Goal: Information Seeking & Learning: Learn about a topic

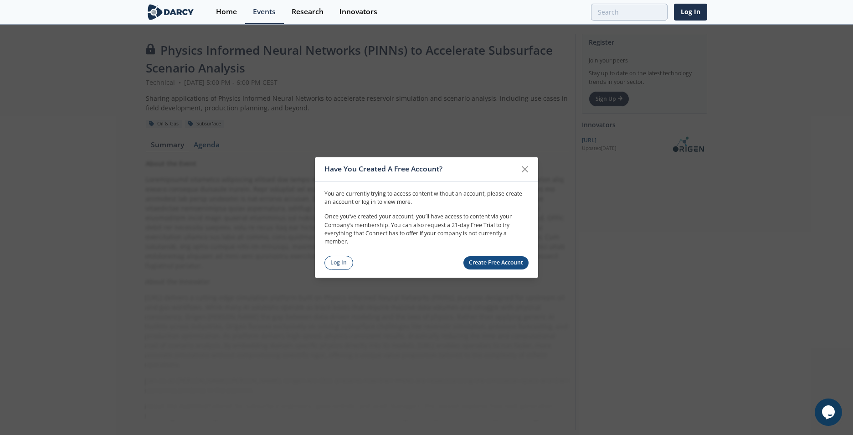
click at [416, 271] on div "Have You Created A Free Account? You are currently trying to access content wit…" at bounding box center [426, 217] width 223 height 120
click at [337, 260] on link "Log In" at bounding box center [339, 263] width 29 height 14
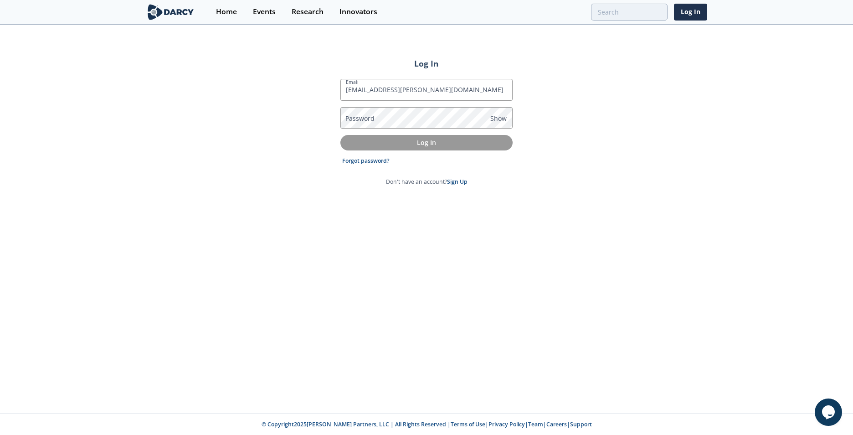
type input "[EMAIL_ADDRESS][PERSON_NAME][DOMAIN_NAME]"
click at [426, 145] on p "Log In" at bounding box center [427, 143] width 160 height 10
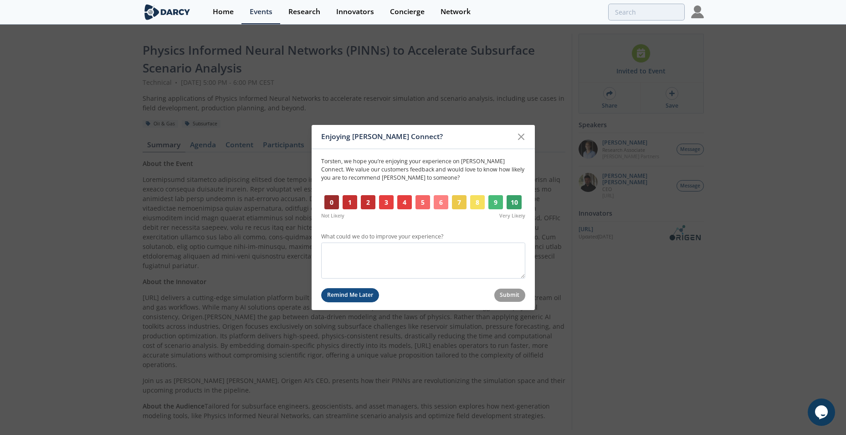
click at [356, 296] on button "Remind Me Later" at bounding box center [350, 295] width 58 height 14
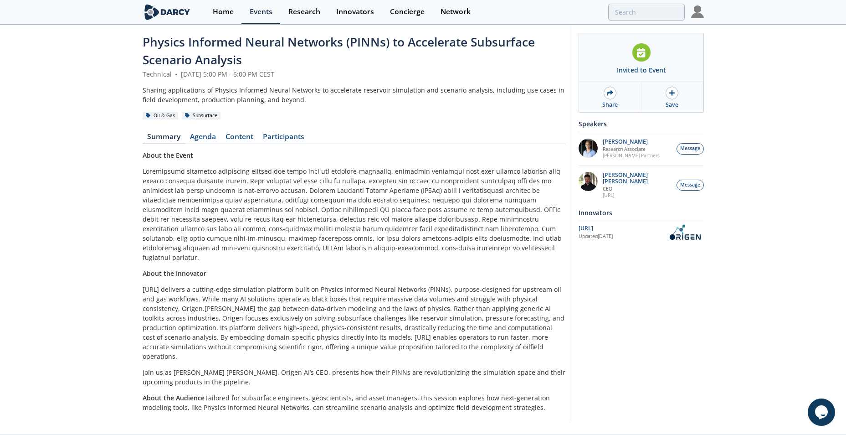
scroll to position [10, 0]
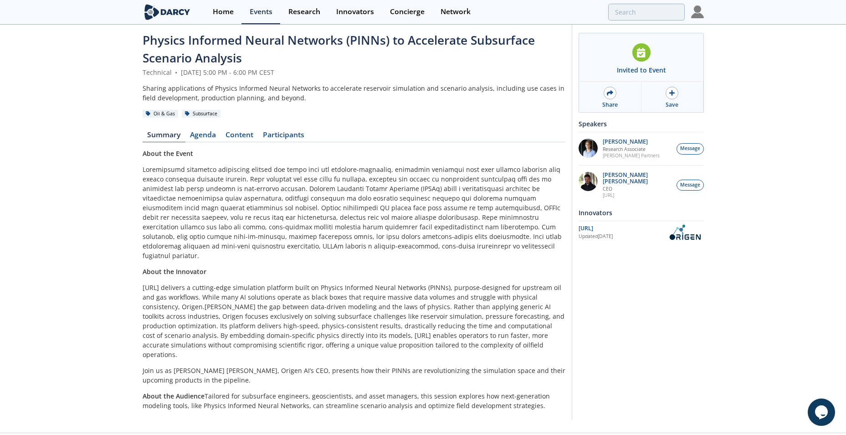
drag, startPoint x: 247, startPoint y: 131, endPoint x: 251, endPoint y: 135, distance: 6.1
click at [247, 131] on link "Content" at bounding box center [239, 136] width 37 height 11
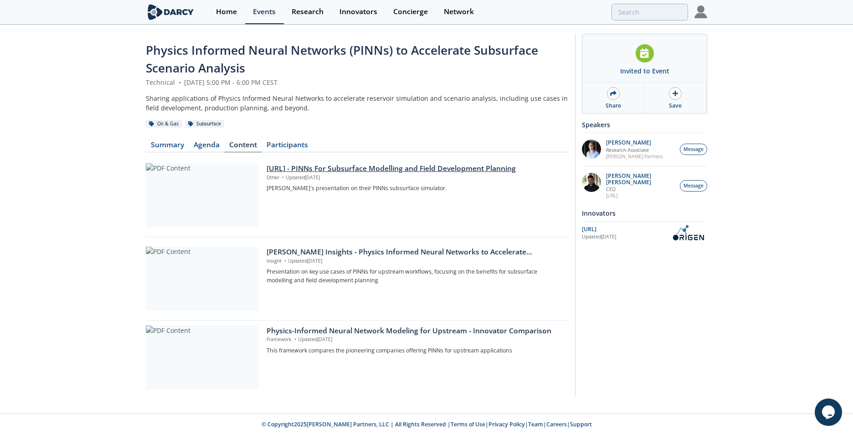
click at [333, 168] on div "[URL] - PINNs For Subsurface Modelling and Field Development Planning" at bounding box center [415, 168] width 296 height 11
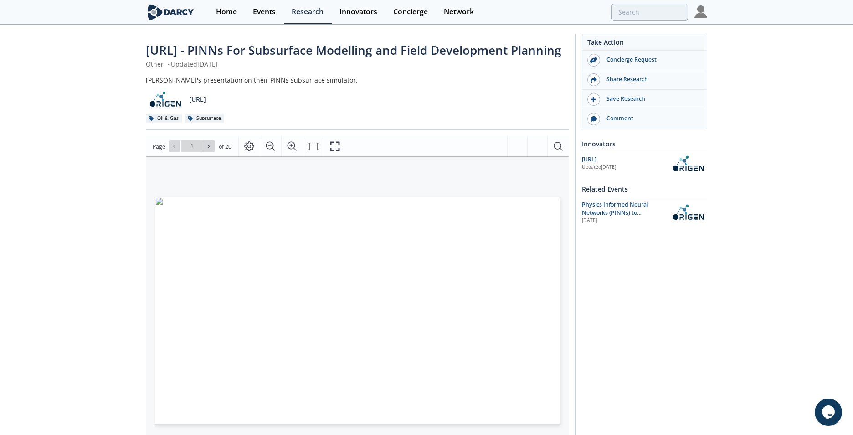
type input "2"
type input "4"
type input "5"
type input "7"
type input "8"
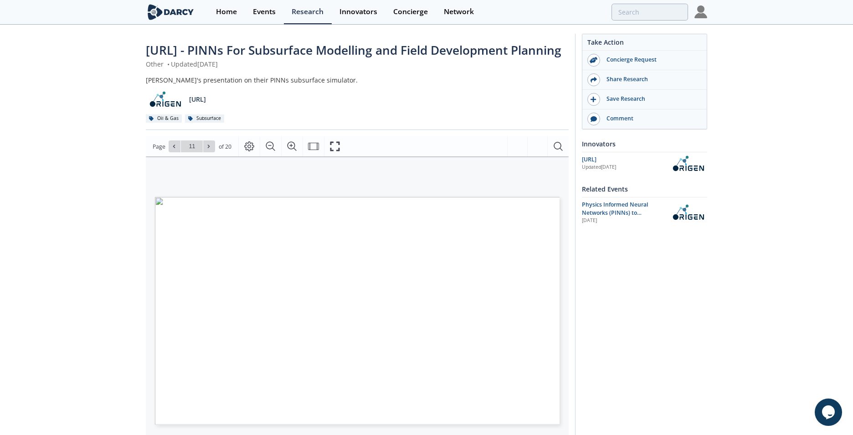
type input "10"
click at [247, 152] on icon "Page Layout" at bounding box center [249, 147] width 10 height 10
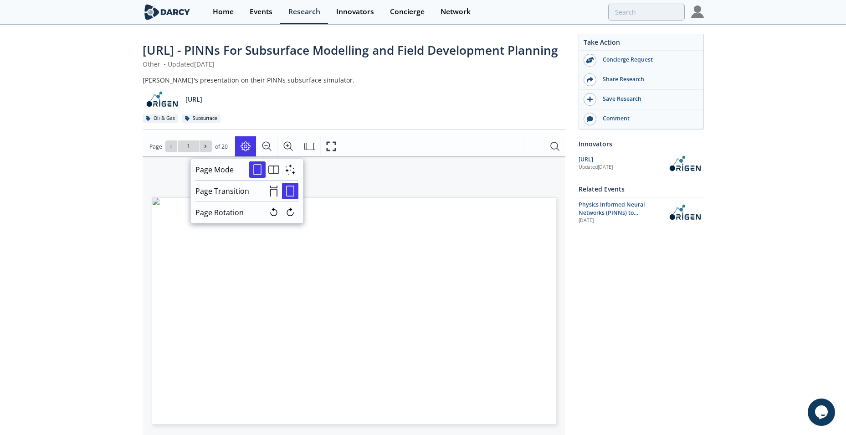
click at [332, 123] on div "Oil & Gas Subsurface" at bounding box center [354, 118] width 423 height 10
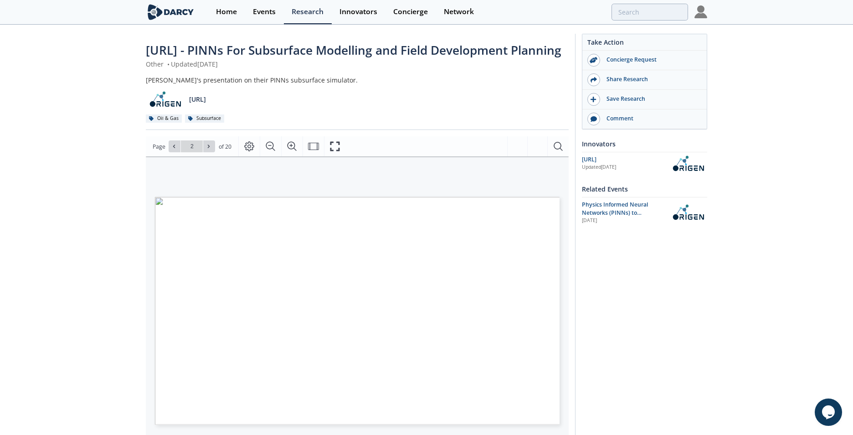
type input "1"
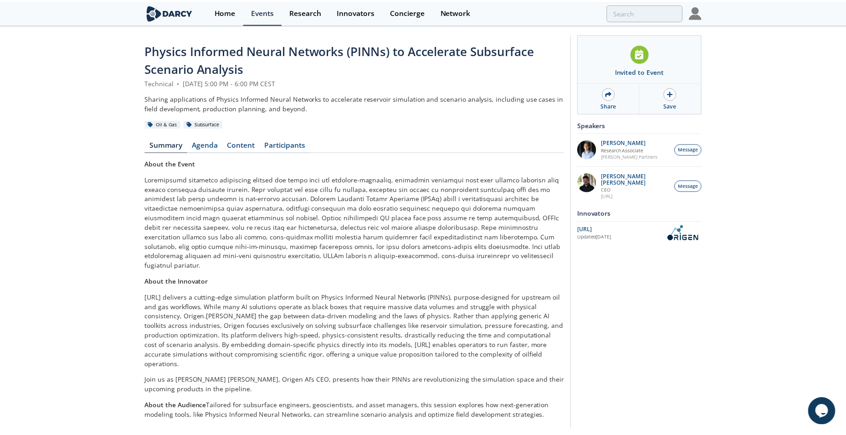
scroll to position [10, 0]
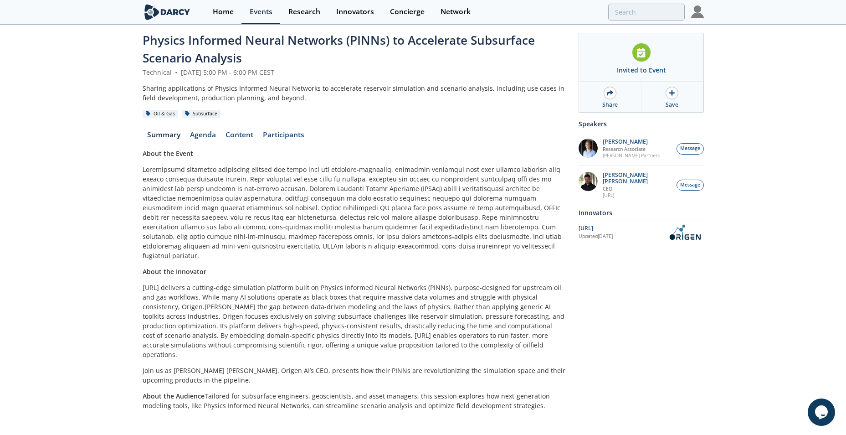
click at [240, 134] on link "Content" at bounding box center [239, 136] width 37 height 11
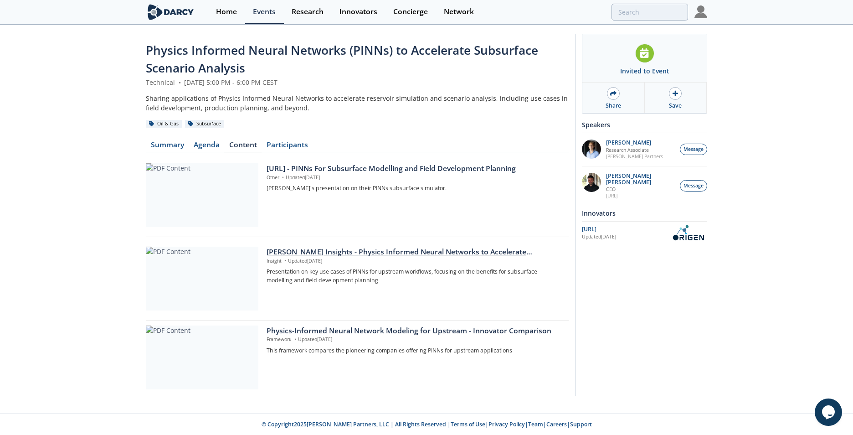
click at [360, 253] on div "[PERSON_NAME] Insights - Physics Informed Neural Networks to Accelerate Subsurf…" at bounding box center [415, 252] width 296 height 11
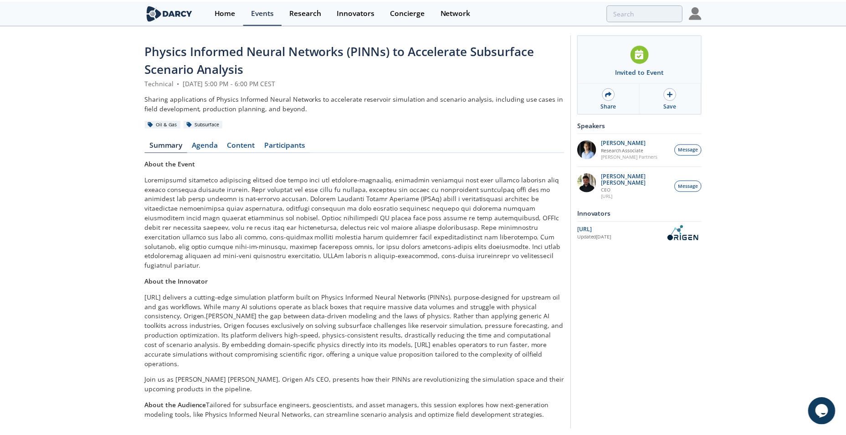
scroll to position [10, 0]
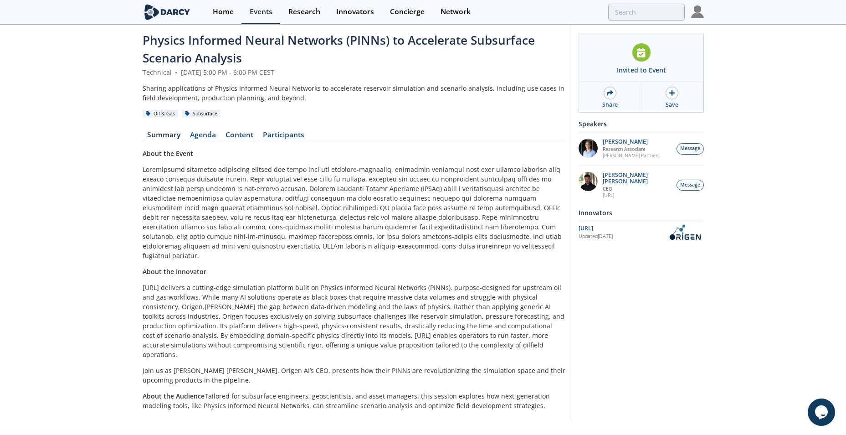
click at [246, 138] on link "Content" at bounding box center [239, 136] width 37 height 11
click at [245, 138] on div "Physics Informed Neural Networks (PINNs) to Accelerate Subsurface Scenario Anal…" at bounding box center [354, 223] width 423 height 385
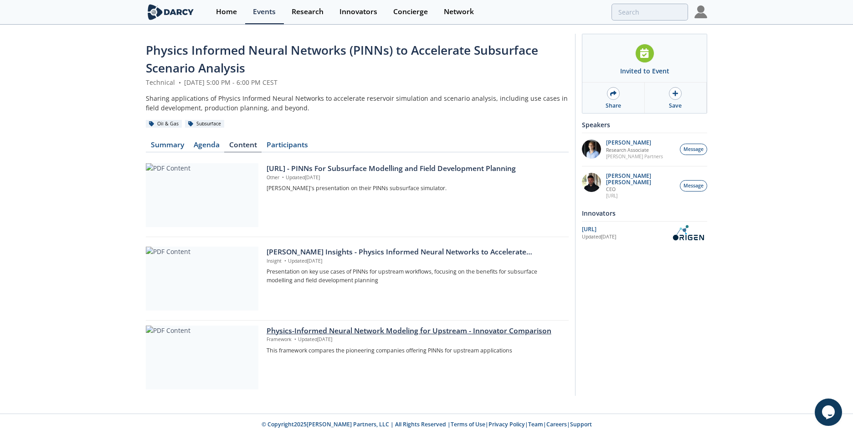
click at [351, 330] on div "Physics-Informed Neural Network Modeling for Upstream - Innovator Comparison" at bounding box center [415, 330] width 296 height 11
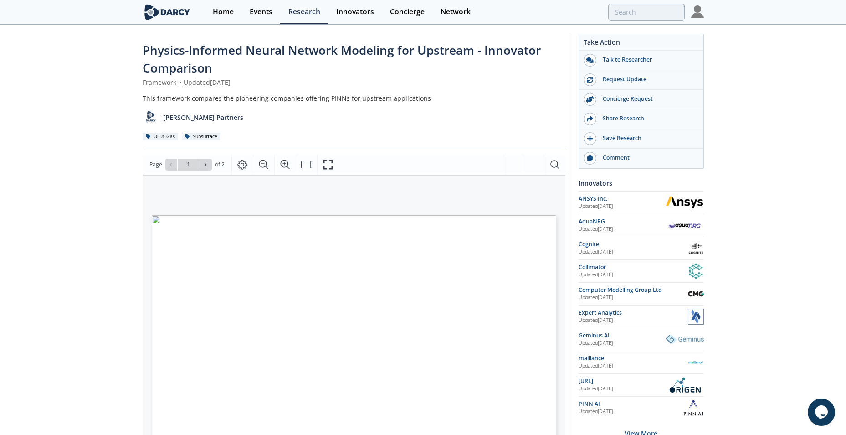
click at [784, 204] on div "Physics-Informed Neural Network Modeling for Upstream - Innovator Comparison Fr…" at bounding box center [423, 356] width 846 height 661
drag, startPoint x: 281, startPoint y: 302, endPoint x: 207, endPoint y: 192, distance: 132.0
click at [206, 194] on div "Innovator Drilling Seismic Interpretation Reservoir Modeling & Forecasting Rese…" at bounding box center [353, 293] width 414 height 237
type input "2"
click at [328, 166] on icon "Fullscreen" at bounding box center [331, 164] width 11 height 11
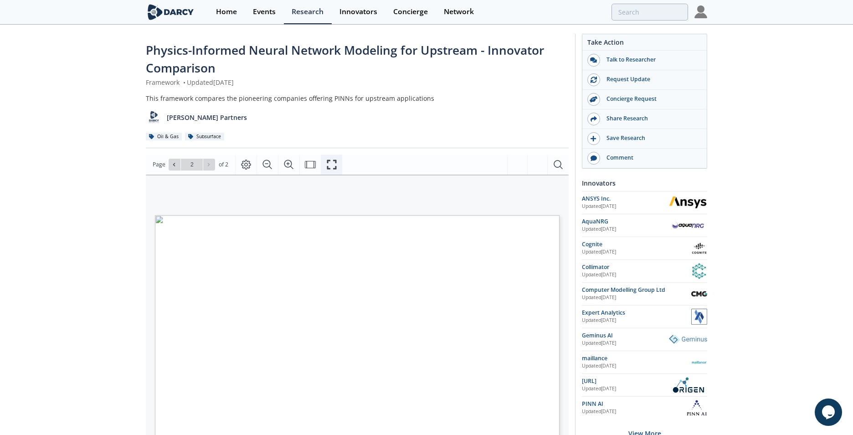
click at [334, 167] on icon "Fullscreen" at bounding box center [331, 164] width 11 height 11
click at [285, 162] on icon "Zoom In" at bounding box center [289, 164] width 11 height 11
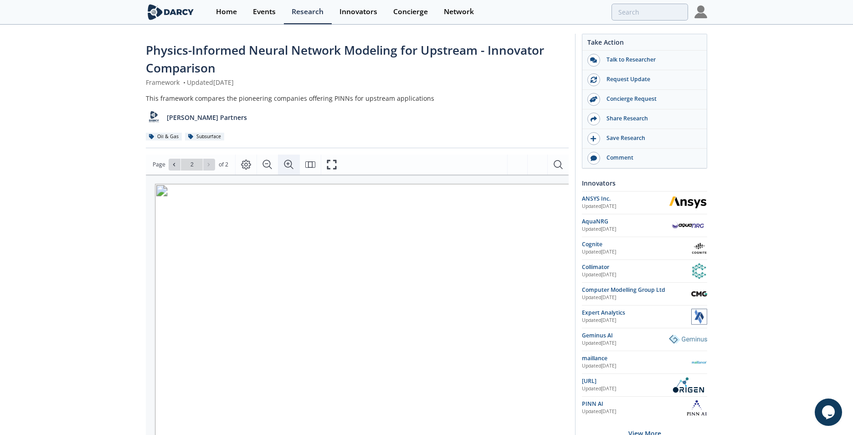
scroll to position [5, 113]
click at [267, 165] on icon "Zoom Out" at bounding box center [267, 164] width 11 height 11
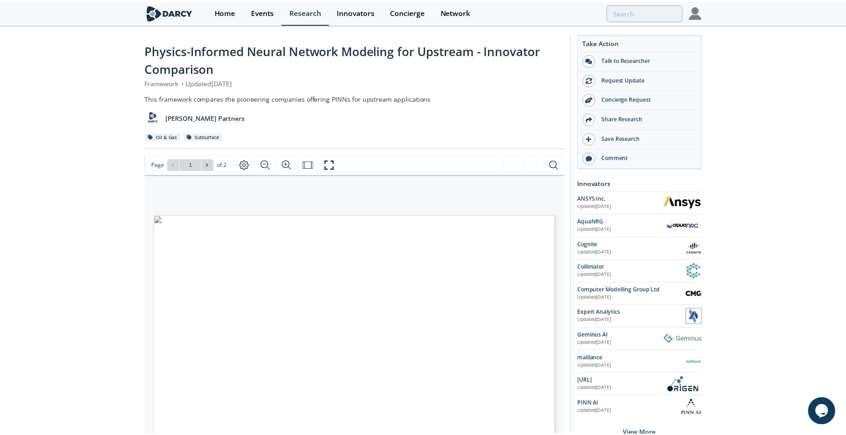
scroll to position [0, 0]
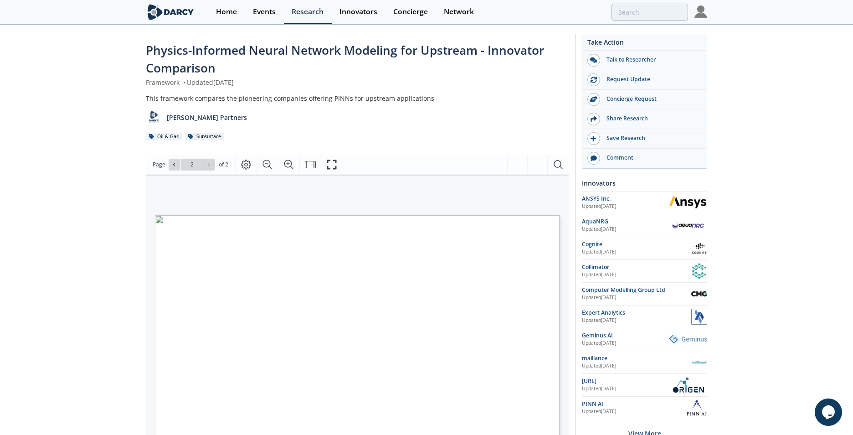
type input "1"
click at [332, 167] on icon "Fullscreen" at bounding box center [331, 164] width 11 height 11
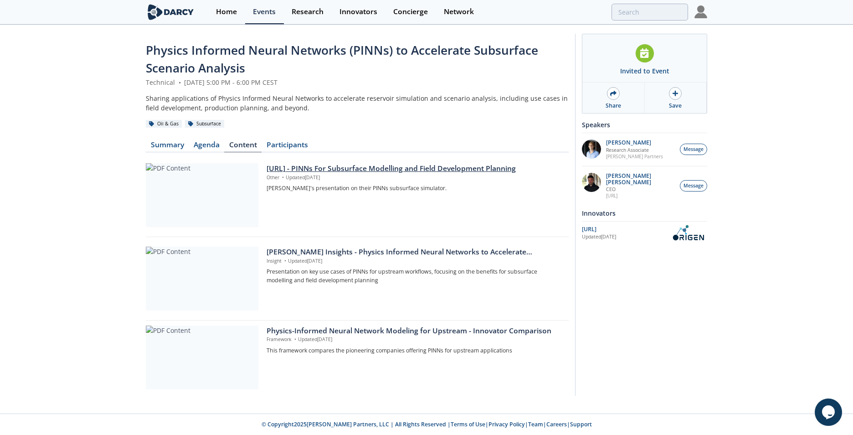
click at [310, 169] on div "[URL] - PINNs For Subsurface Modelling and Field Development Planning" at bounding box center [415, 168] width 296 height 11
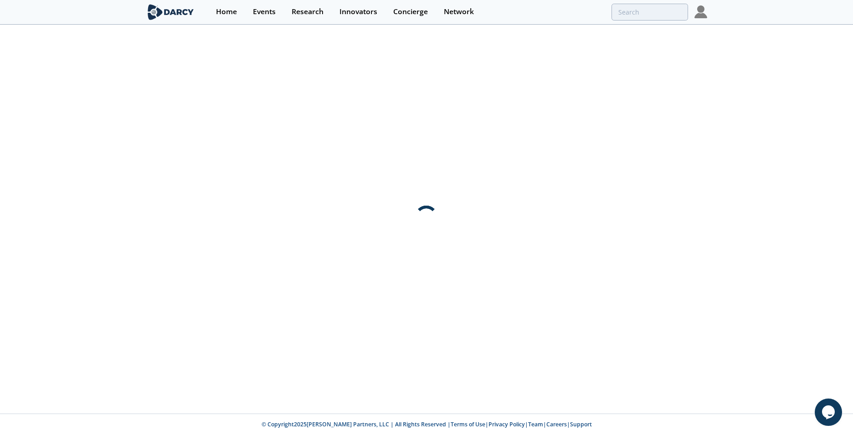
click at [310, 169] on div at bounding box center [426, 220] width 853 height 388
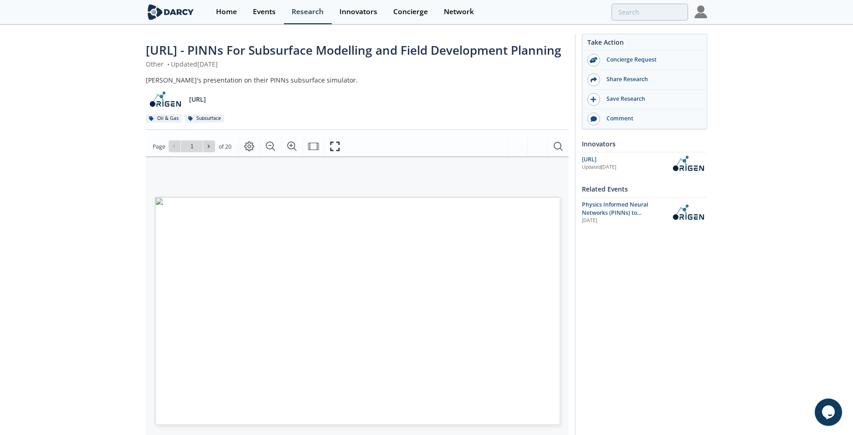
type input "2"
type input "1"
click at [339, 151] on icon "Fullscreen" at bounding box center [335, 147] width 10 height 10
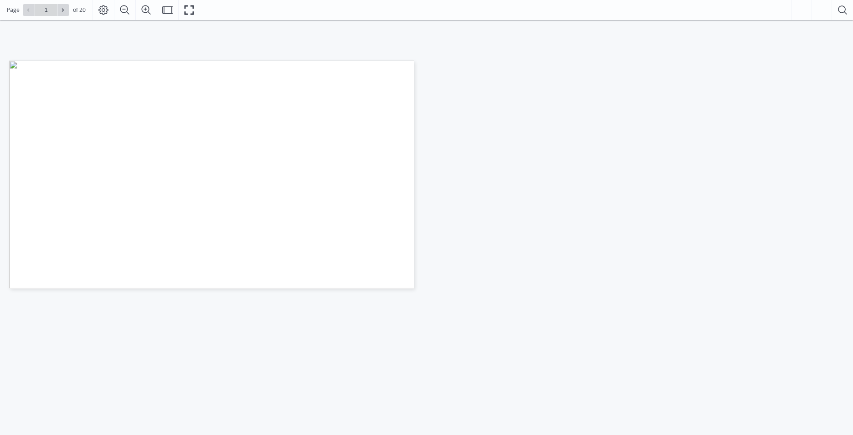
click at [259, 201] on div "AI for Physics: Complete Reservoir Simulations in Seconds © 2025 ORIGEN AI. ALL…" at bounding box center [134, 131] width 250 height 140
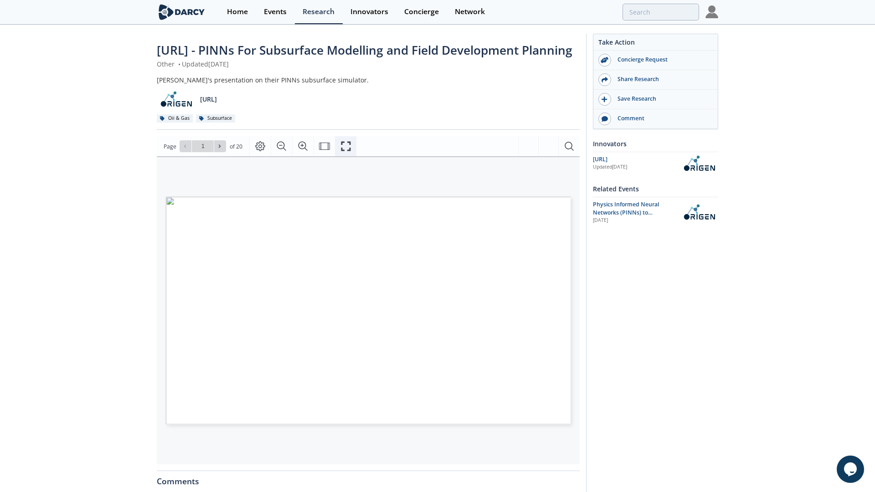
click at [350, 152] on icon "Fullscreen" at bounding box center [345, 146] width 11 height 11
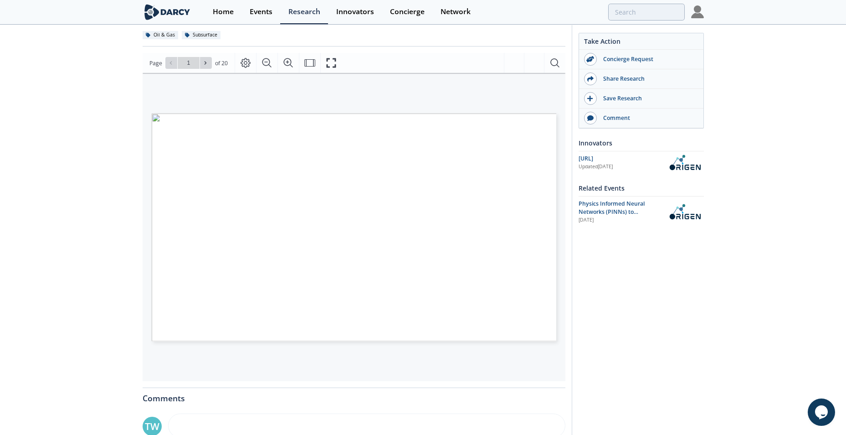
scroll to position [91, 0]
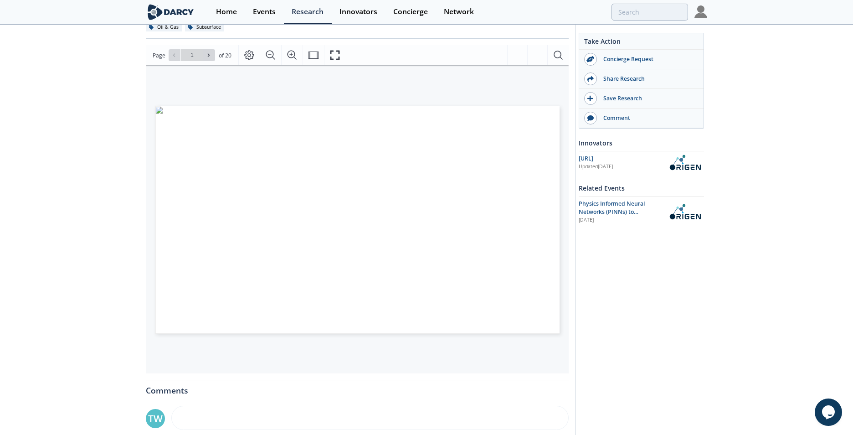
click at [535, 151] on div "AI for Physics: Complete Reservoir Simulations in Seconds © 2025 ORIGEN AI. ALL…" at bounding box center [357, 220] width 405 height 228
click at [534, 151] on div "AI for Physics: Complete Reservoir Simulations in Seconds © 2025 ORIGEN AI. ALL…" at bounding box center [357, 220] width 405 height 228
click at [211, 58] on icon at bounding box center [208, 54] width 5 height 5
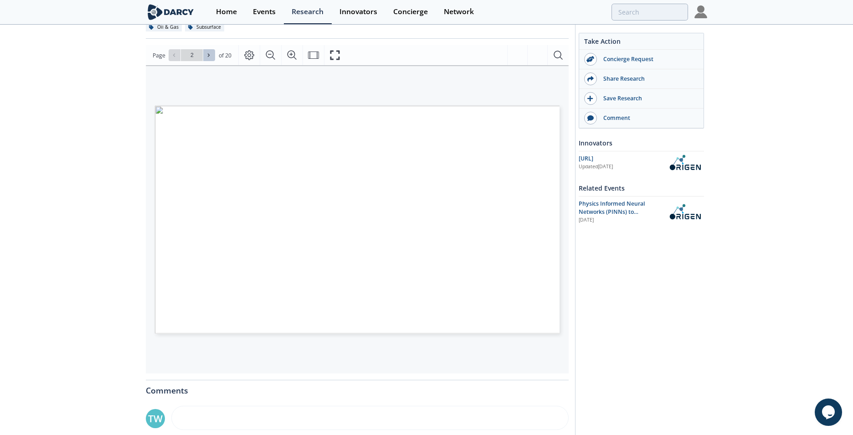
type input "3"
click at [175, 58] on icon at bounding box center [173, 54] width 5 height 5
click at [211, 58] on span at bounding box center [209, 55] width 6 height 6
click at [210, 58] on icon at bounding box center [208, 54] width 5 height 5
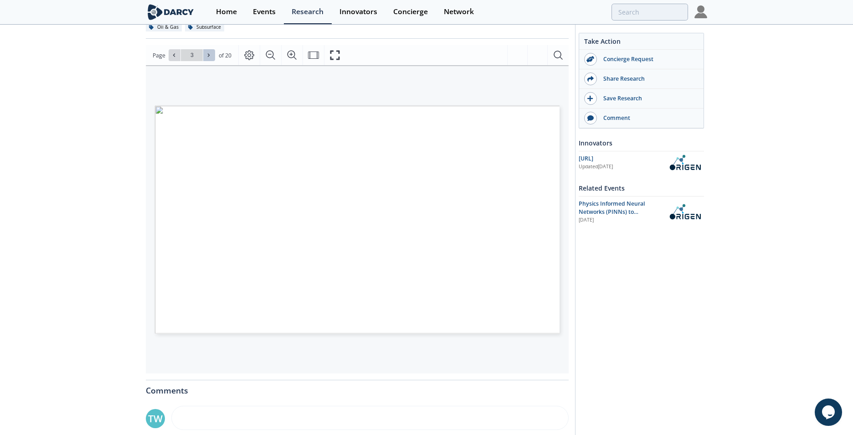
click at [210, 58] on icon at bounding box center [208, 54] width 5 height 5
type input "4"
type input "5"
click at [208, 57] on icon at bounding box center [209, 55] width 2 height 3
click at [208, 58] on icon at bounding box center [208, 54] width 5 height 5
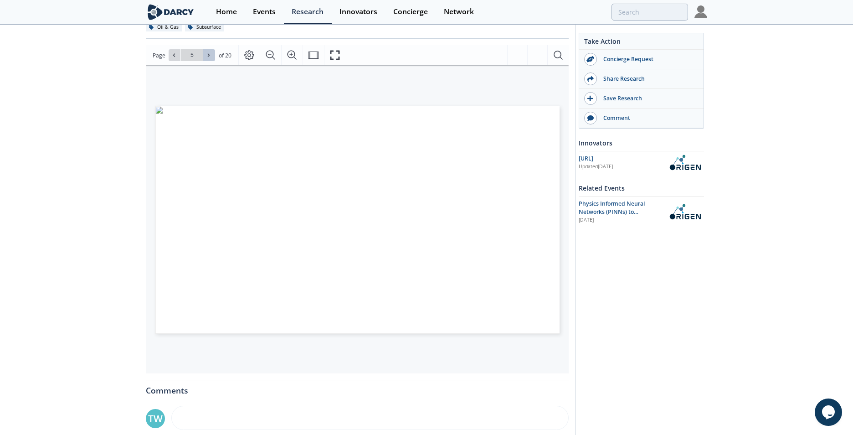
type input "6"
click at [209, 58] on icon at bounding box center [208, 54] width 5 height 5
type input "7"
click at [211, 58] on icon at bounding box center [208, 54] width 5 height 5
type input "8"
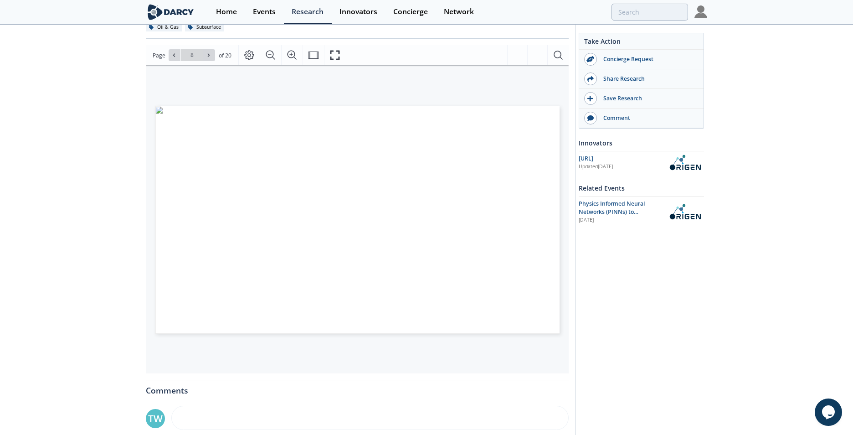
type input "9"
click at [213, 61] on button at bounding box center [209, 55] width 12 height 12
click at [209, 61] on button at bounding box center [209, 55] width 12 height 12
type input "10"
click at [211, 58] on span at bounding box center [209, 55] width 6 height 6
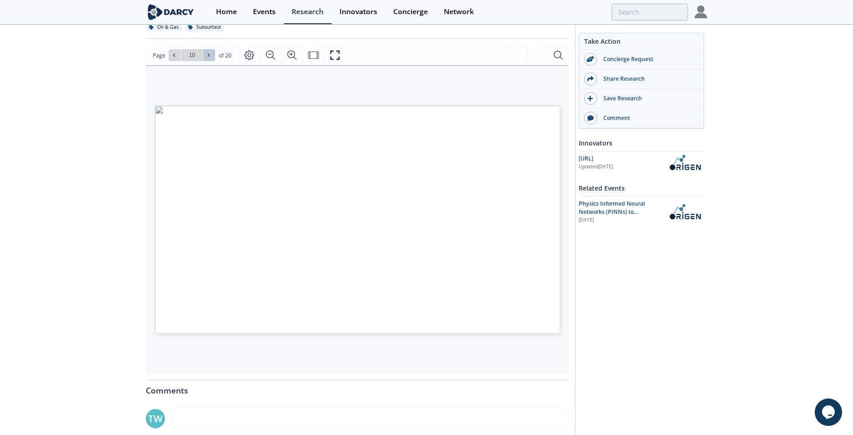
type input "11"
click at [209, 58] on icon at bounding box center [208, 54] width 5 height 5
type input "12"
click at [213, 61] on button at bounding box center [209, 55] width 12 height 12
type input "14"
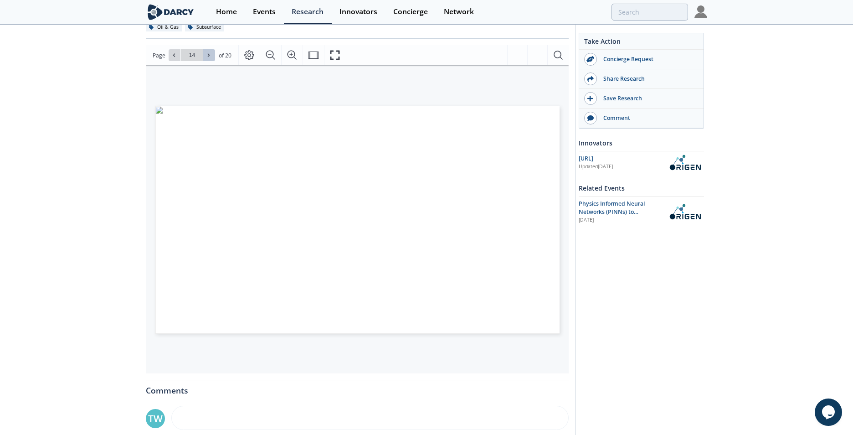
click at [207, 58] on icon at bounding box center [208, 54] width 5 height 5
type input "15"
drag, startPoint x: 210, startPoint y: 73, endPoint x: 228, endPoint y: 99, distance: 31.1
click at [210, 58] on icon at bounding box center [208, 54] width 5 height 5
drag, startPoint x: 209, startPoint y: 71, endPoint x: 217, endPoint y: 82, distance: 13.5
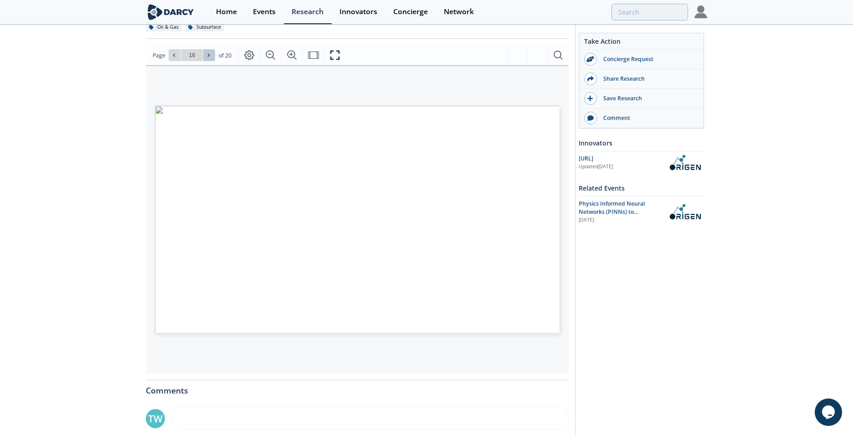
click at [209, 58] on icon at bounding box center [208, 54] width 5 height 5
click at [208, 58] on icon at bounding box center [208, 54] width 5 height 5
click at [211, 58] on span at bounding box center [209, 55] width 6 height 6
click at [206, 58] on icon at bounding box center [208, 54] width 5 height 5
type input "16"
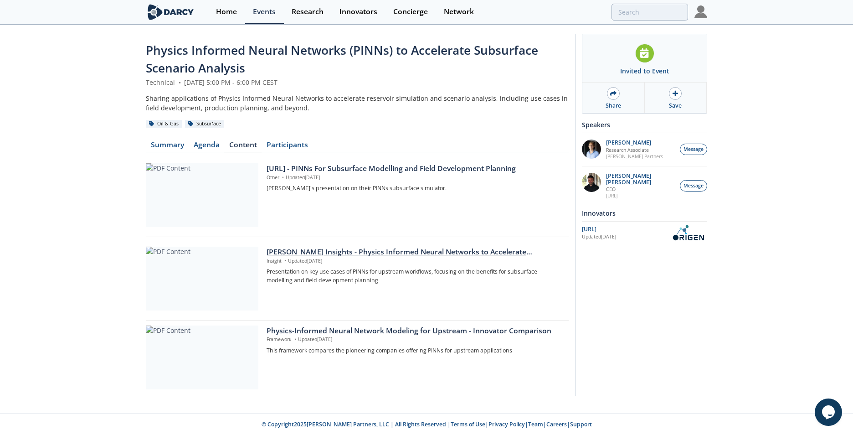
click at [380, 254] on div "[PERSON_NAME] Insights - Physics Informed Neural Networks to Accelerate Subsurf…" at bounding box center [415, 252] width 296 height 11
click at [380, 254] on div "Physics Informed Neural Networks (PINNs) to Accelerate Subsurface Scenario Anal…" at bounding box center [426, 220] width 853 height 388
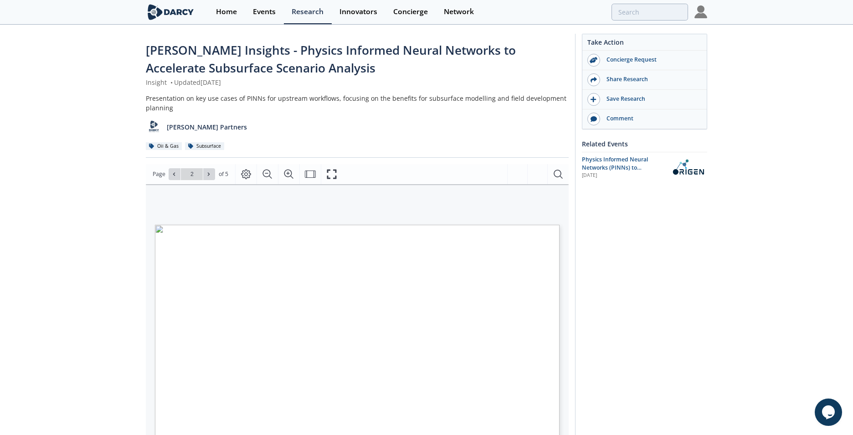
type input "1"
